Goal: Navigation & Orientation: Find specific page/section

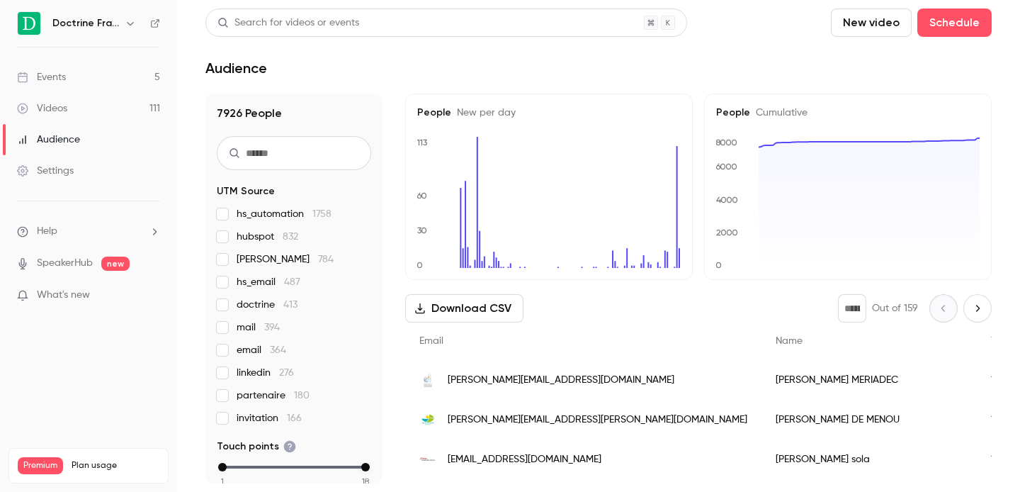
click at [131, 24] on icon "button" at bounding box center [130, 24] width 6 height 4
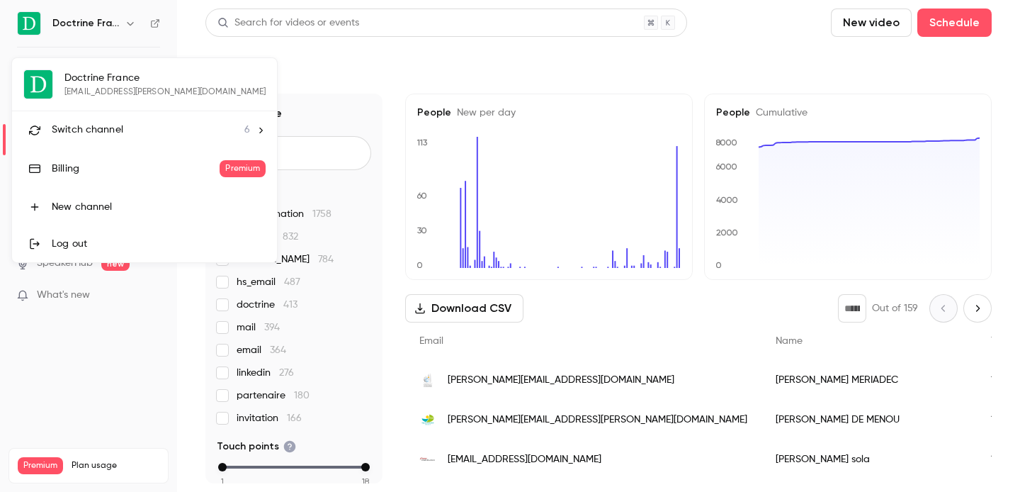
click at [111, 131] on span "Switch channel" at bounding box center [88, 130] width 72 height 15
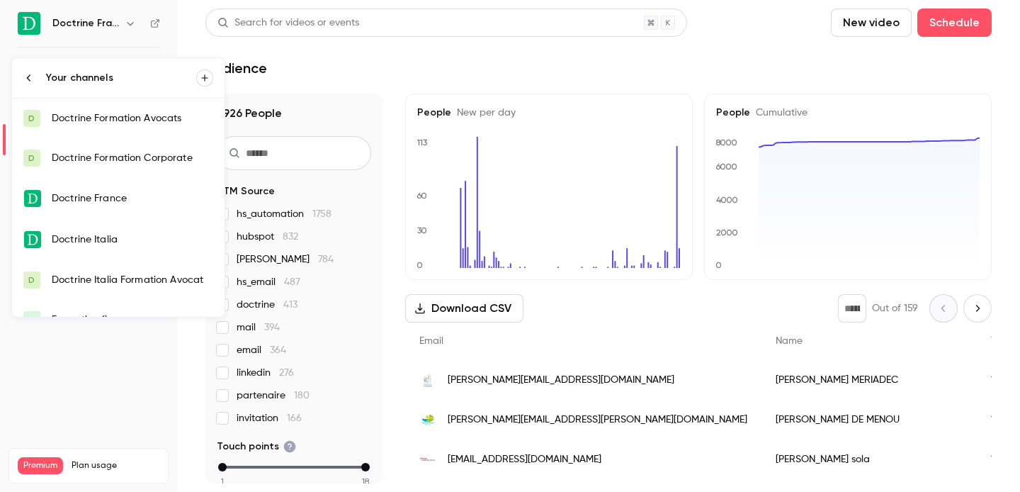
click at [113, 158] on div "Doctrine Formation Corporate" at bounding box center [133, 158] width 162 height 14
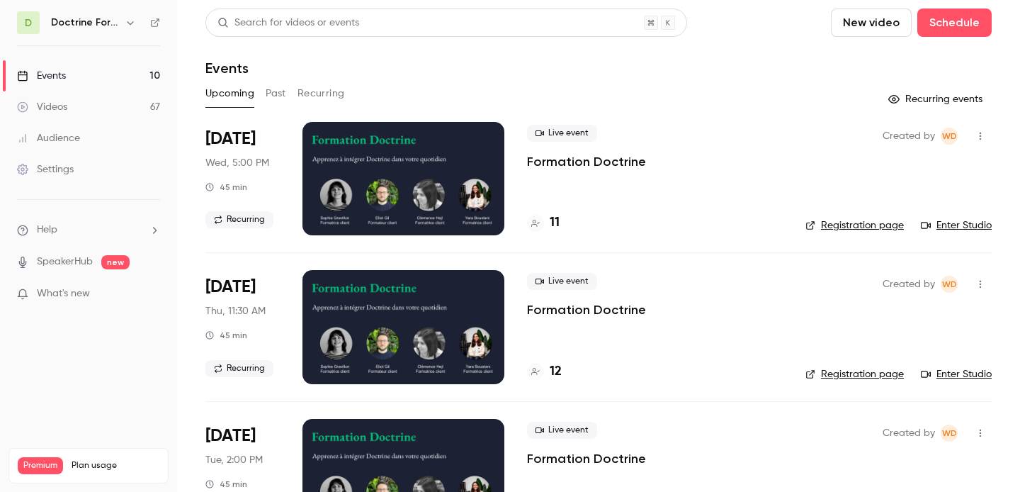
scroll to position [211, 0]
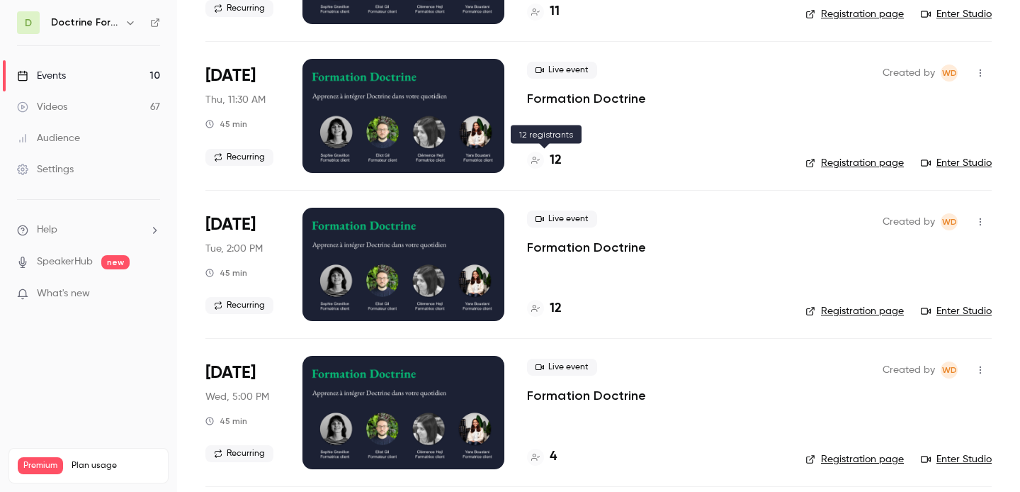
click at [552, 165] on h4 "12" at bounding box center [556, 160] width 12 height 19
